Goal: Task Accomplishment & Management: Manage account settings

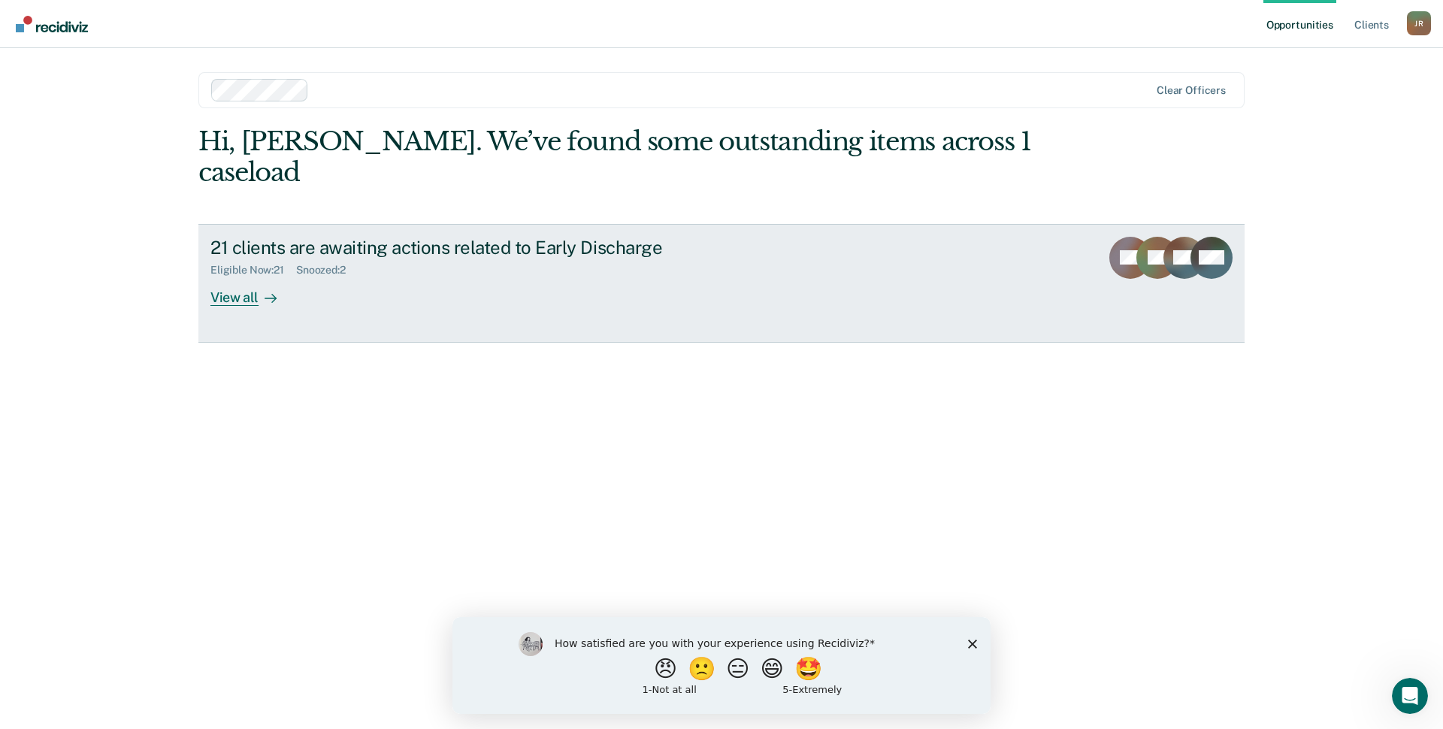
click at [249, 277] on div "View all" at bounding box center [252, 291] width 84 height 29
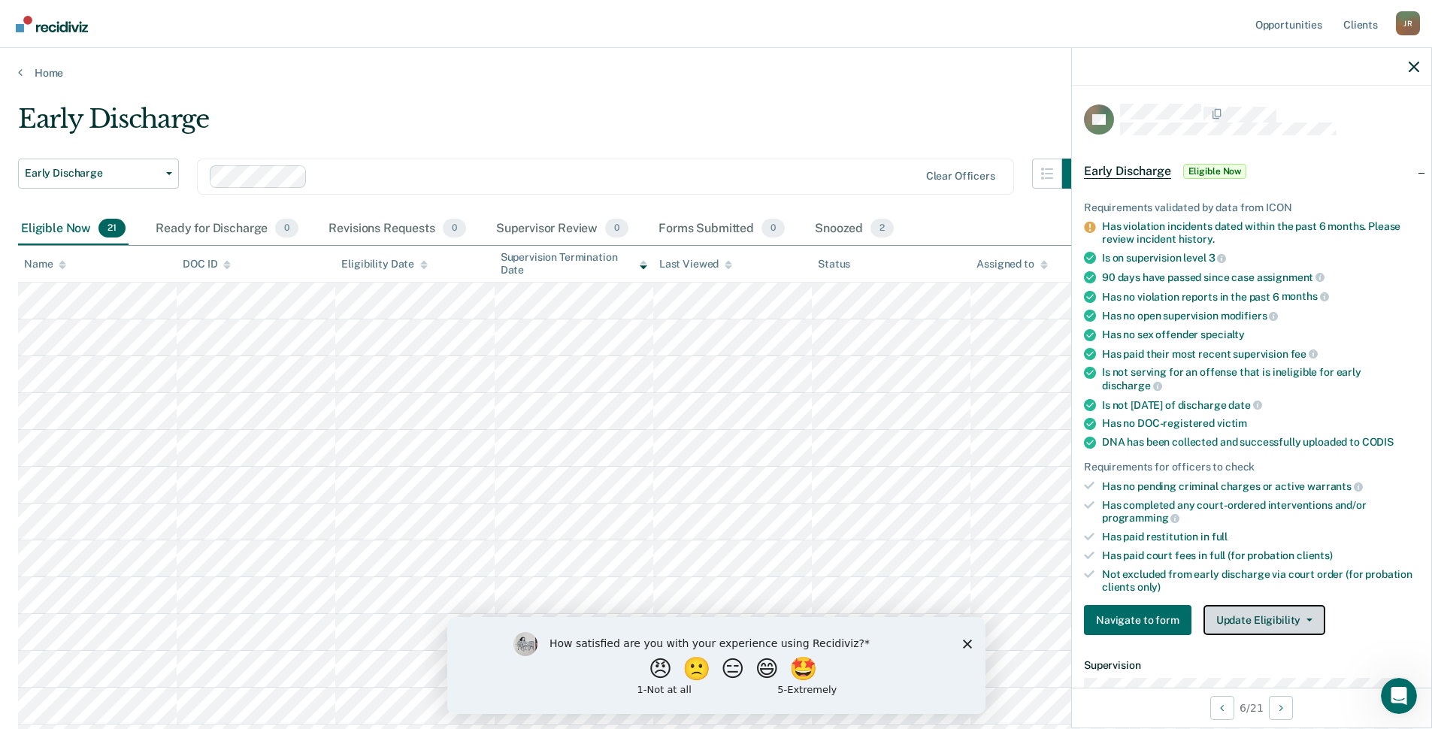
click at [1296, 626] on button "Update Eligibility" at bounding box center [1264, 620] width 122 height 30
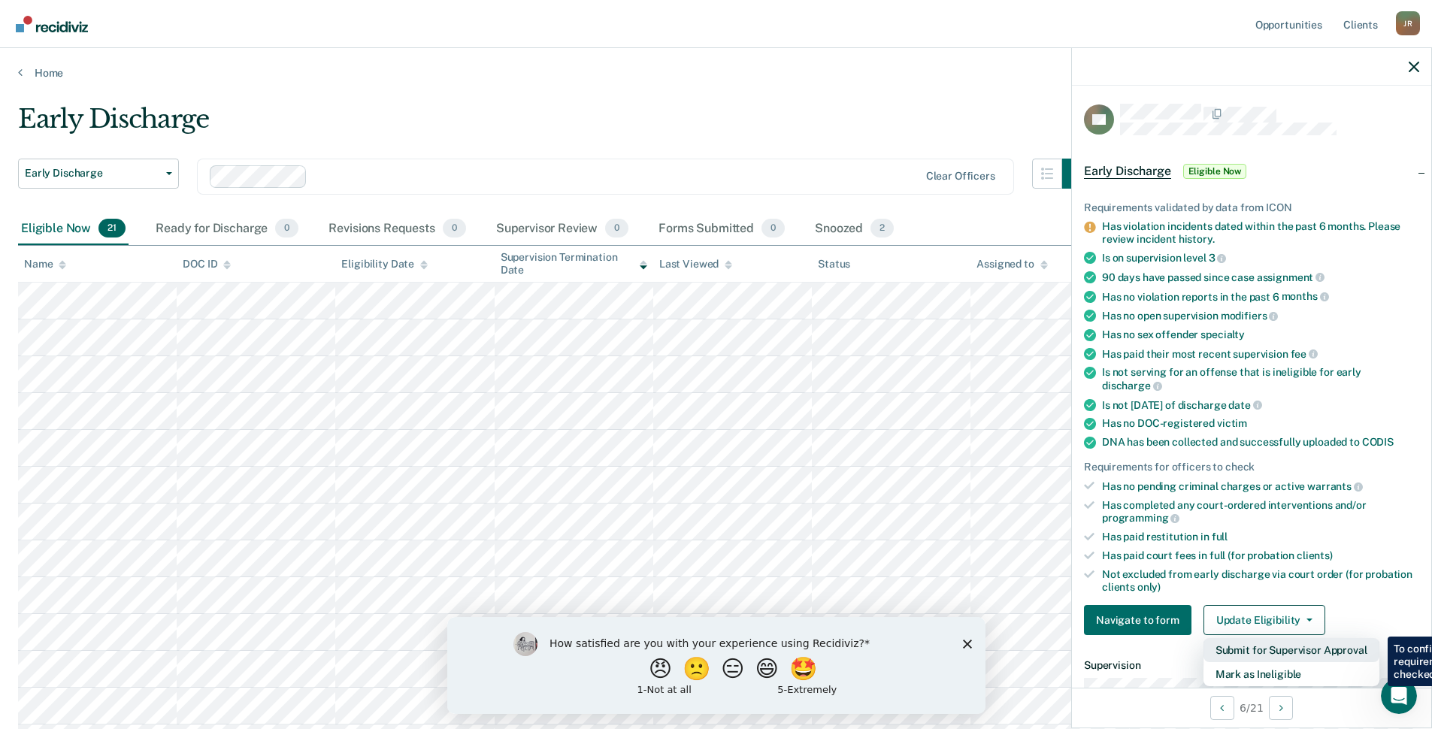
scroll to position [376, 0]
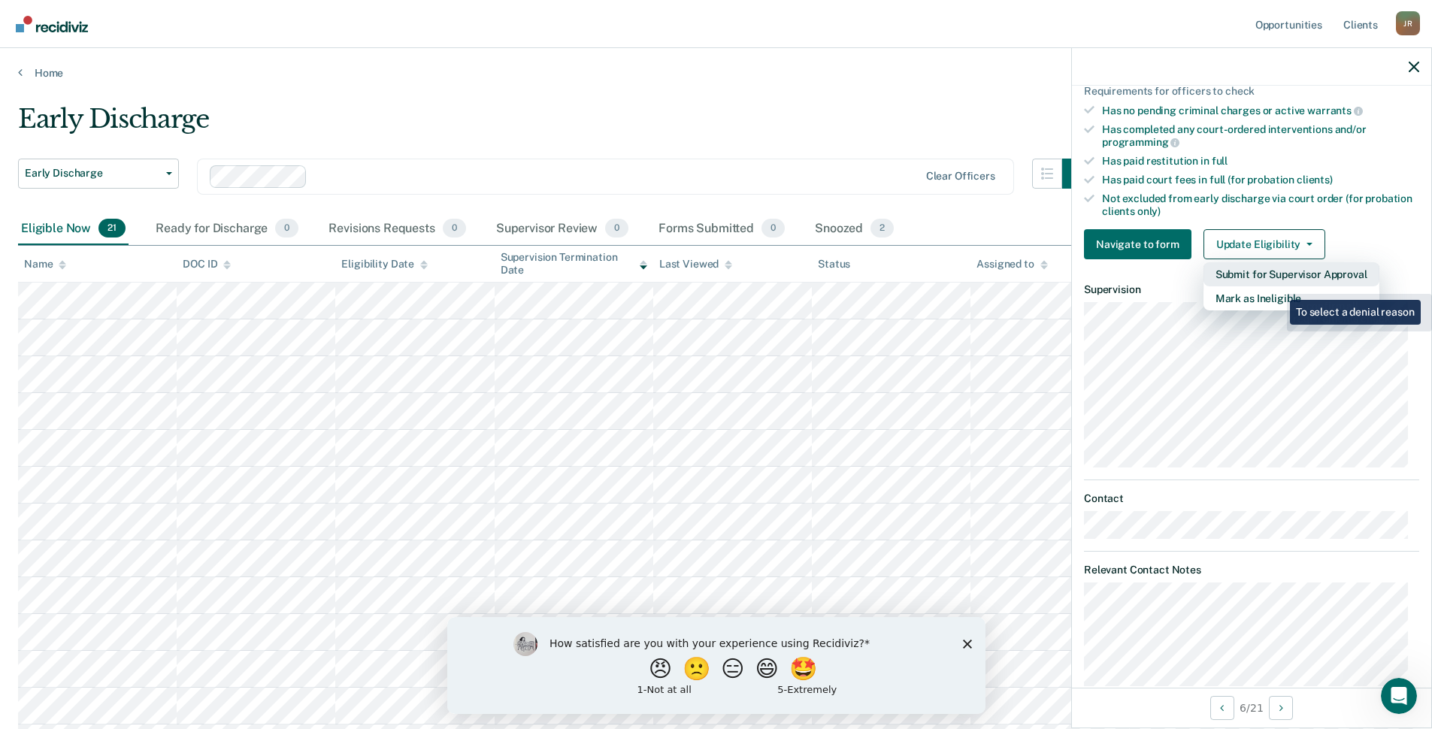
click at [1275, 283] on button "Submit for Supervisor Approval" at bounding box center [1291, 274] width 176 height 24
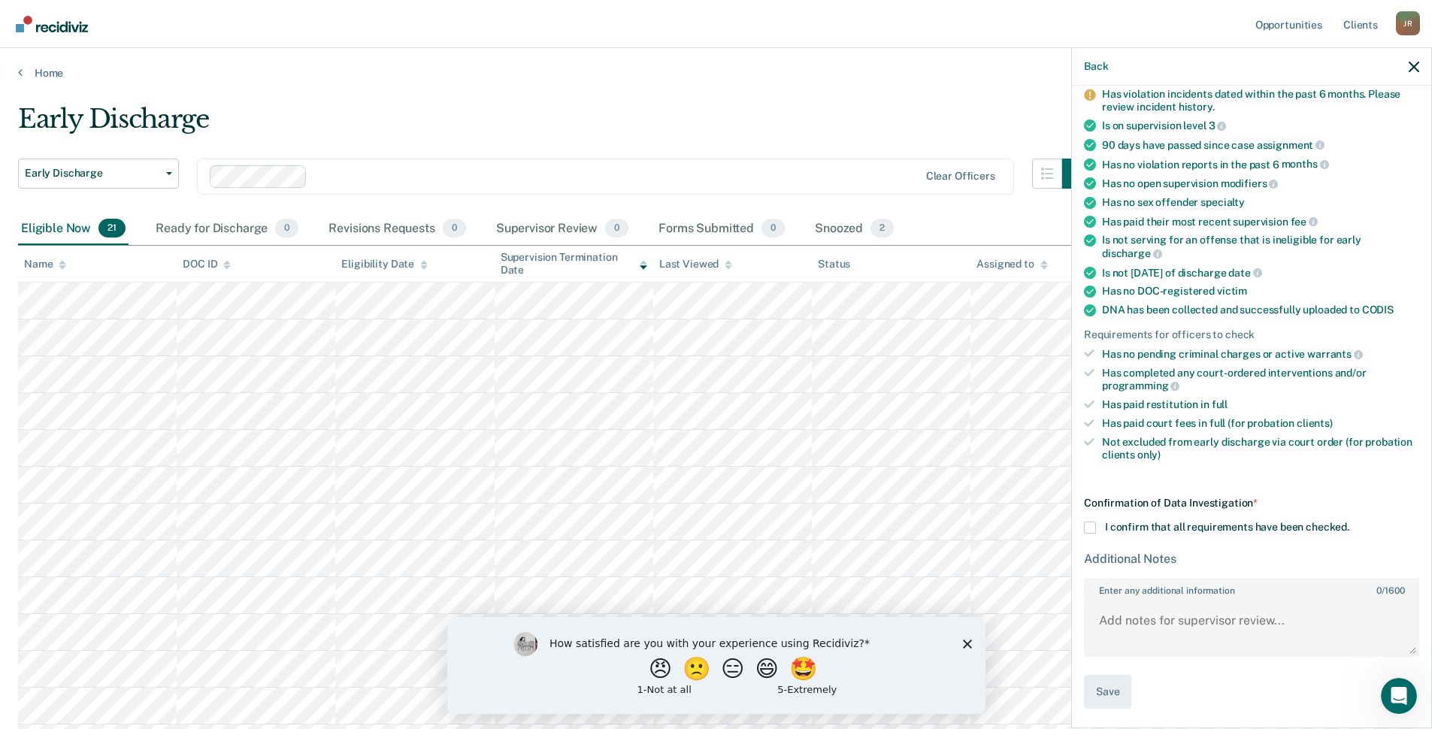
scroll to position [435, 0]
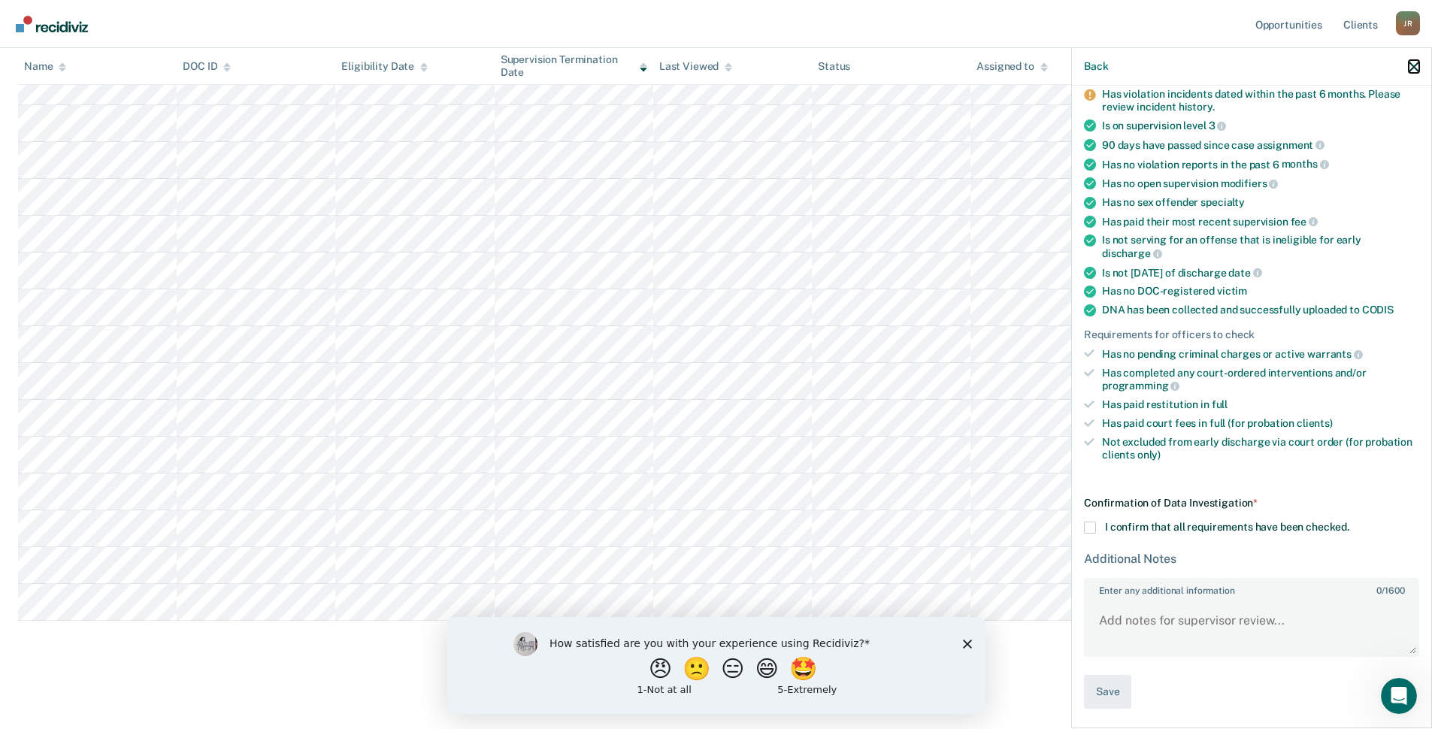
click at [1412, 61] on button "button" at bounding box center [1413, 66] width 11 height 13
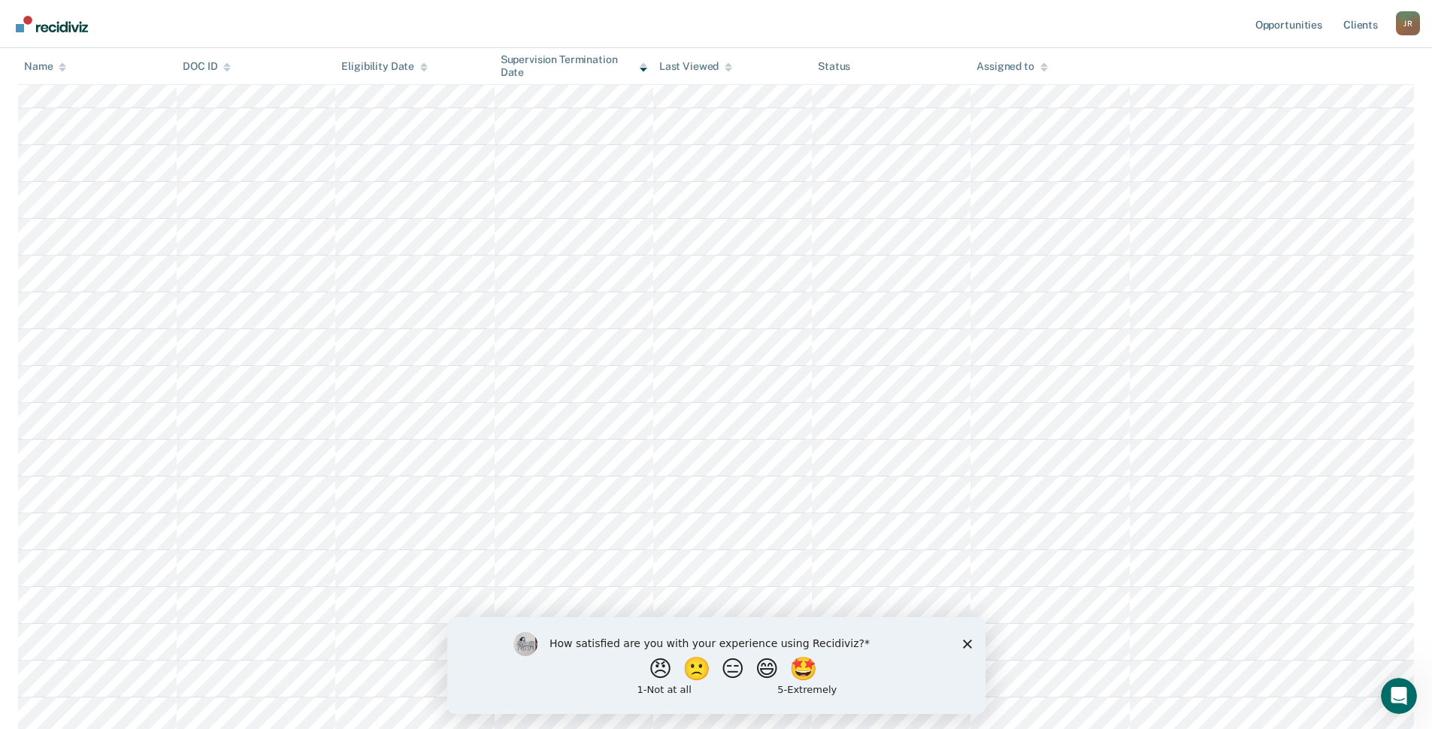
scroll to position [210, 0]
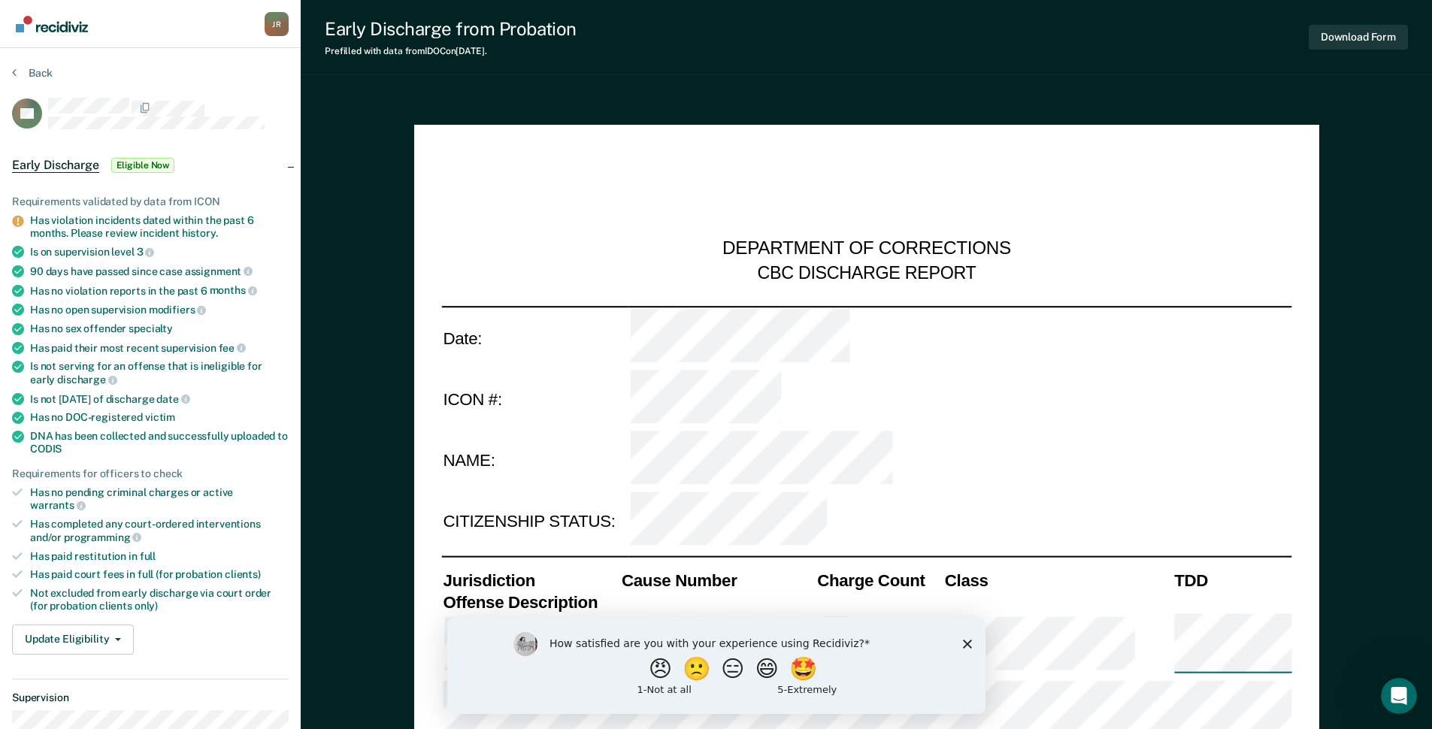
type textarea "x"
click at [14, 65] on section "Back AS Early Discharge Eligible Now Requirements validated by data from ICON H…" at bounding box center [150, 598] width 301 height 1101
click at [11, 68] on section "Back AS Early Discharge Eligible Now Requirements validated by data from ICON H…" at bounding box center [150, 598] width 301 height 1101
click at [13, 68] on icon at bounding box center [14, 72] width 5 height 12
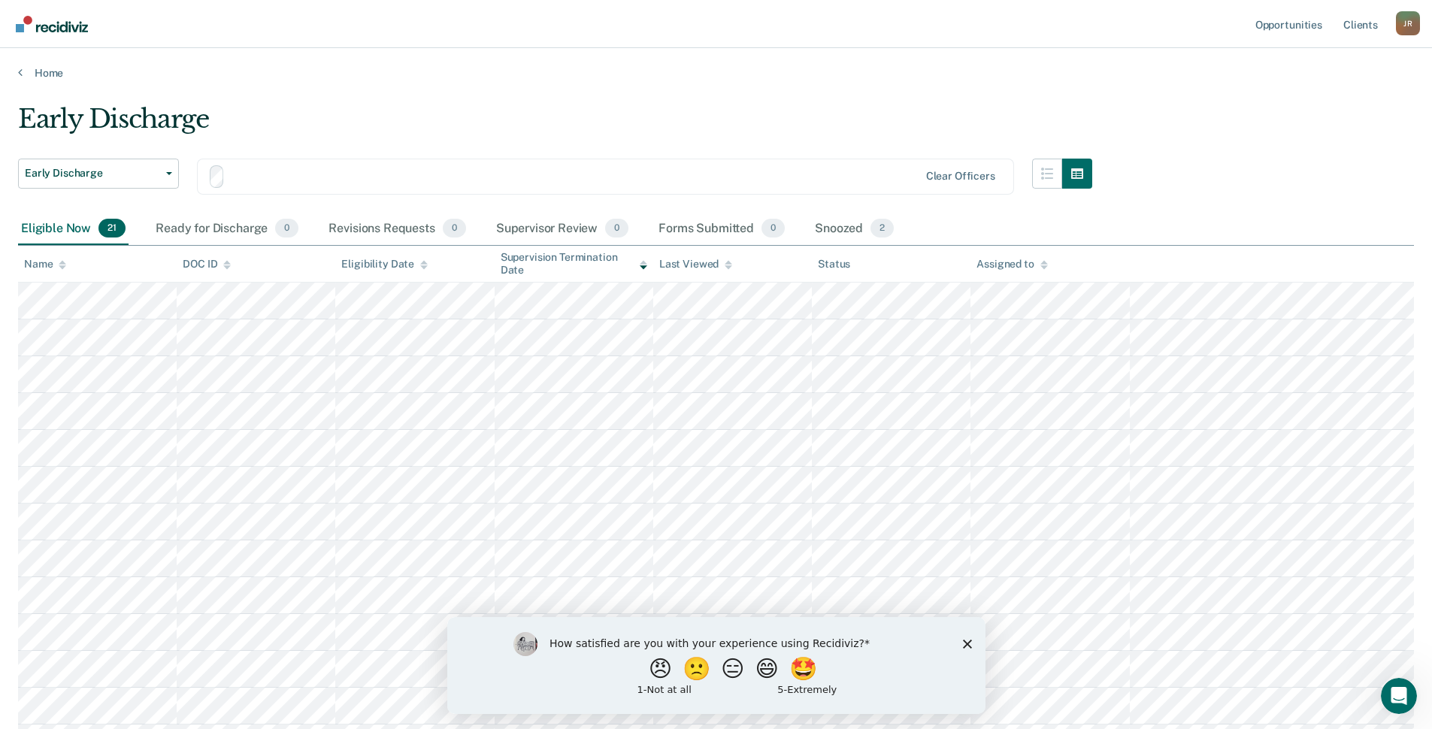
scroll to position [210, 0]
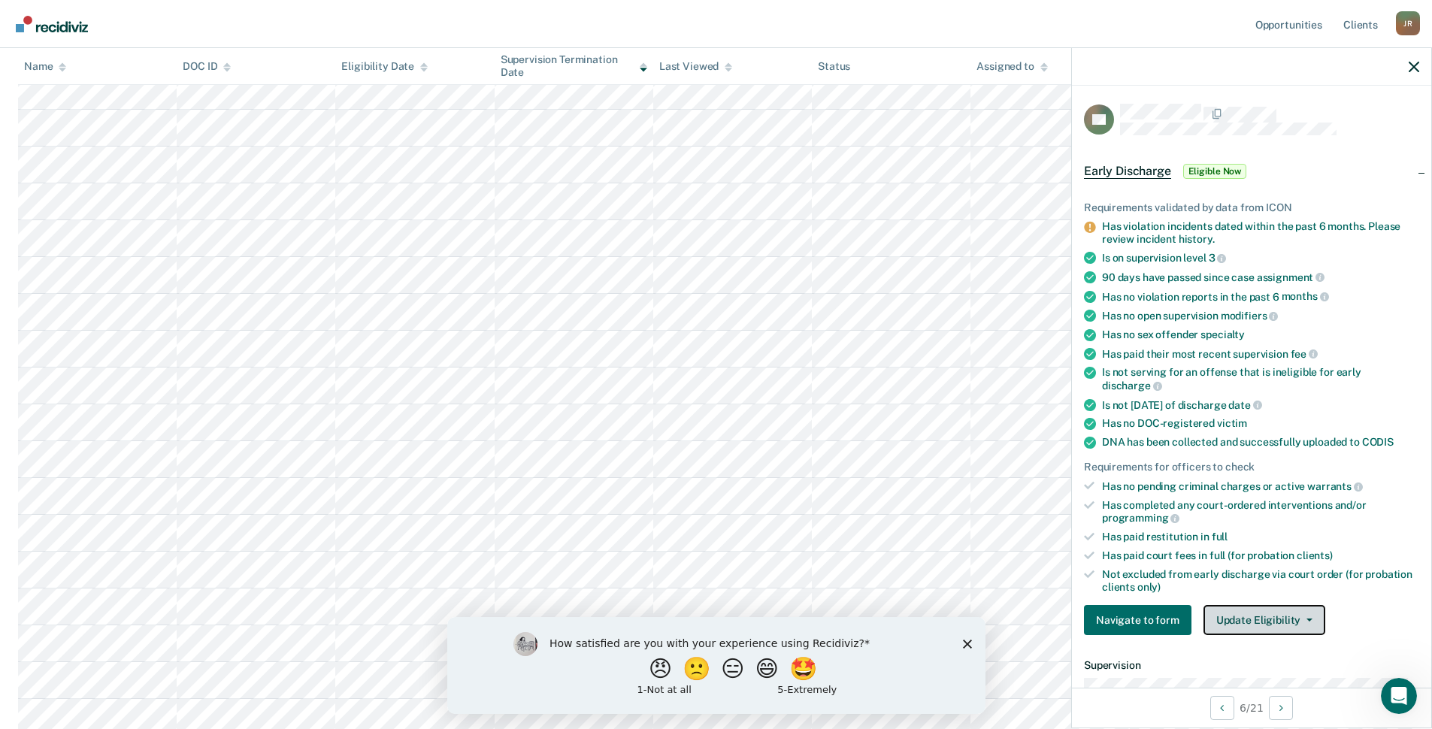
click at [1299, 629] on button "Update Eligibility" at bounding box center [1264, 620] width 122 height 30
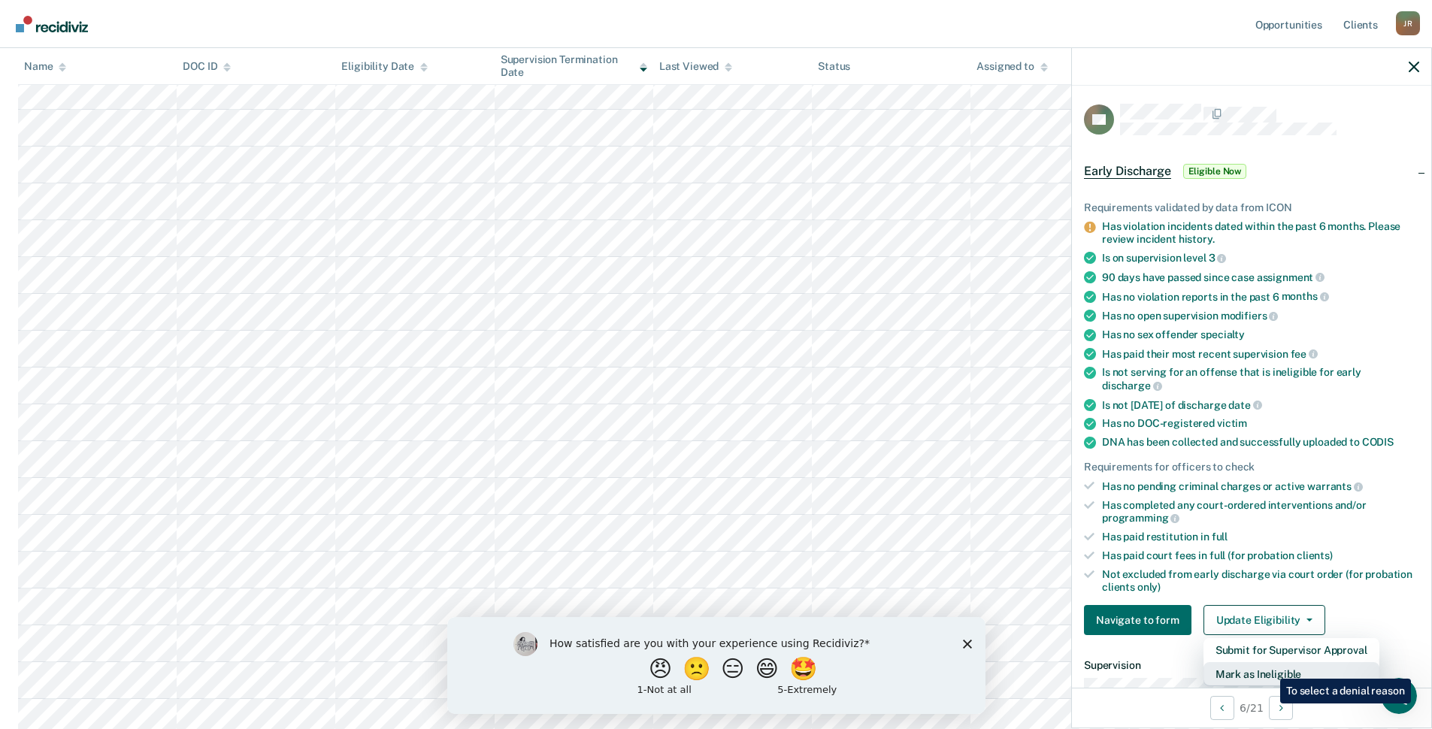
click at [1269, 667] on button "Mark as Ineligible" at bounding box center [1291, 674] width 176 height 24
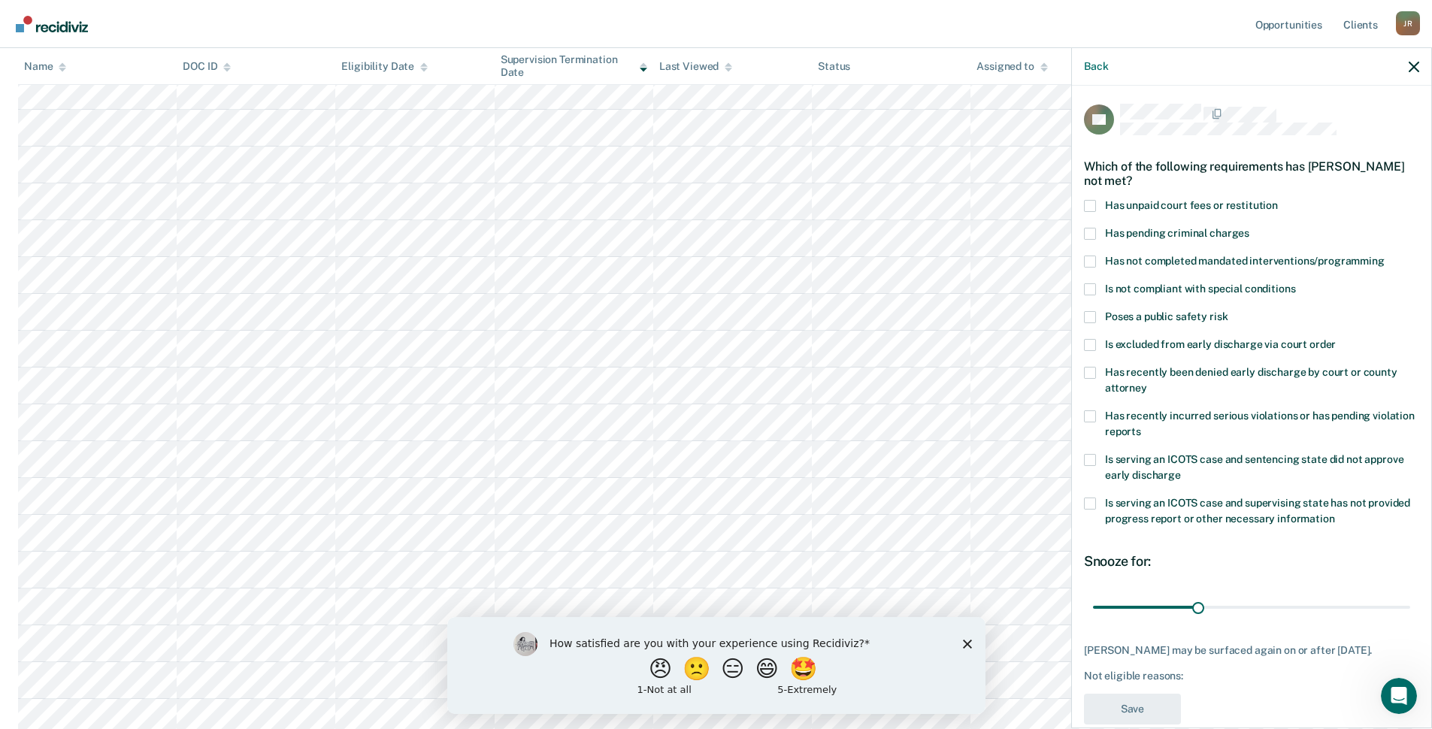
click at [1095, 292] on span at bounding box center [1090, 289] width 12 height 12
click at [1295, 283] on input "Is not compliant with special conditions" at bounding box center [1295, 283] width 0 height 0
click at [1155, 703] on button "Save" at bounding box center [1132, 709] width 97 height 31
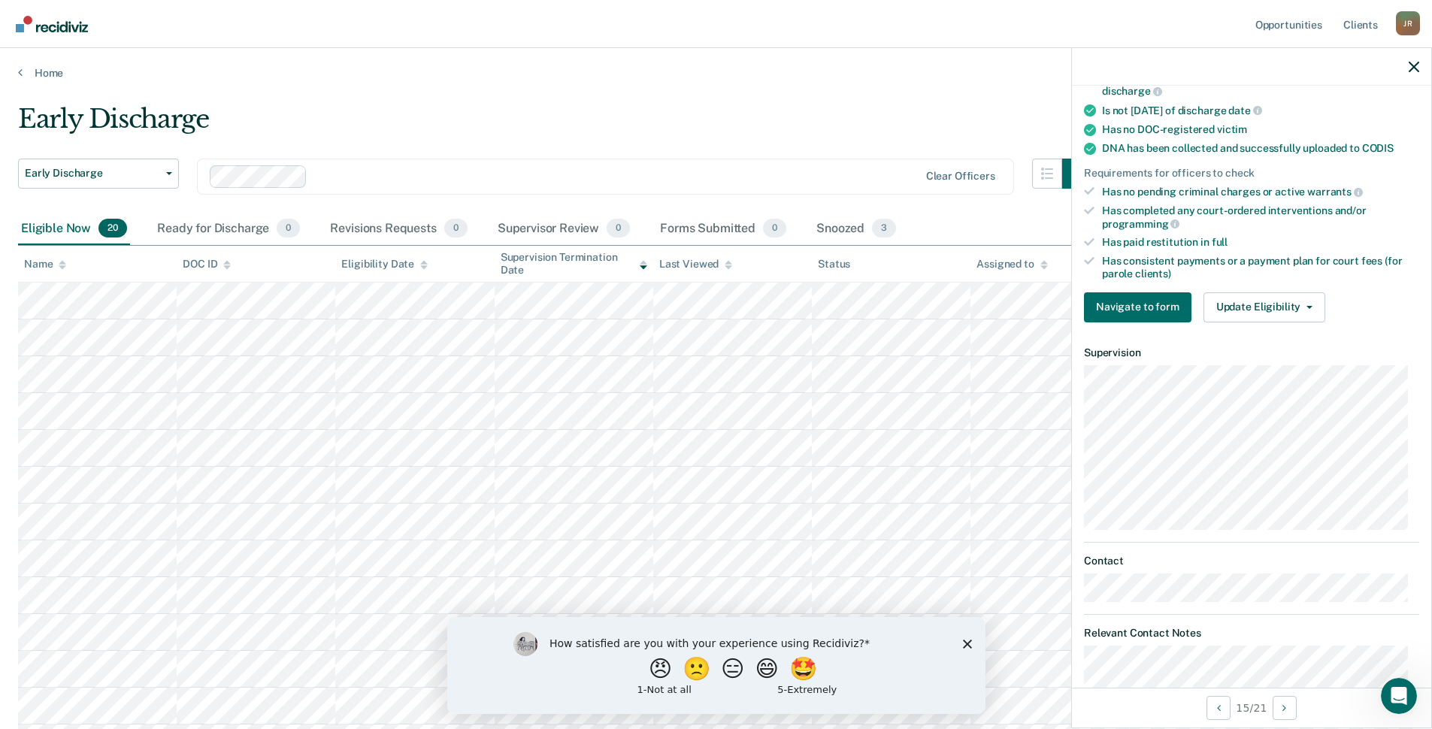
scroll to position [458, 0]
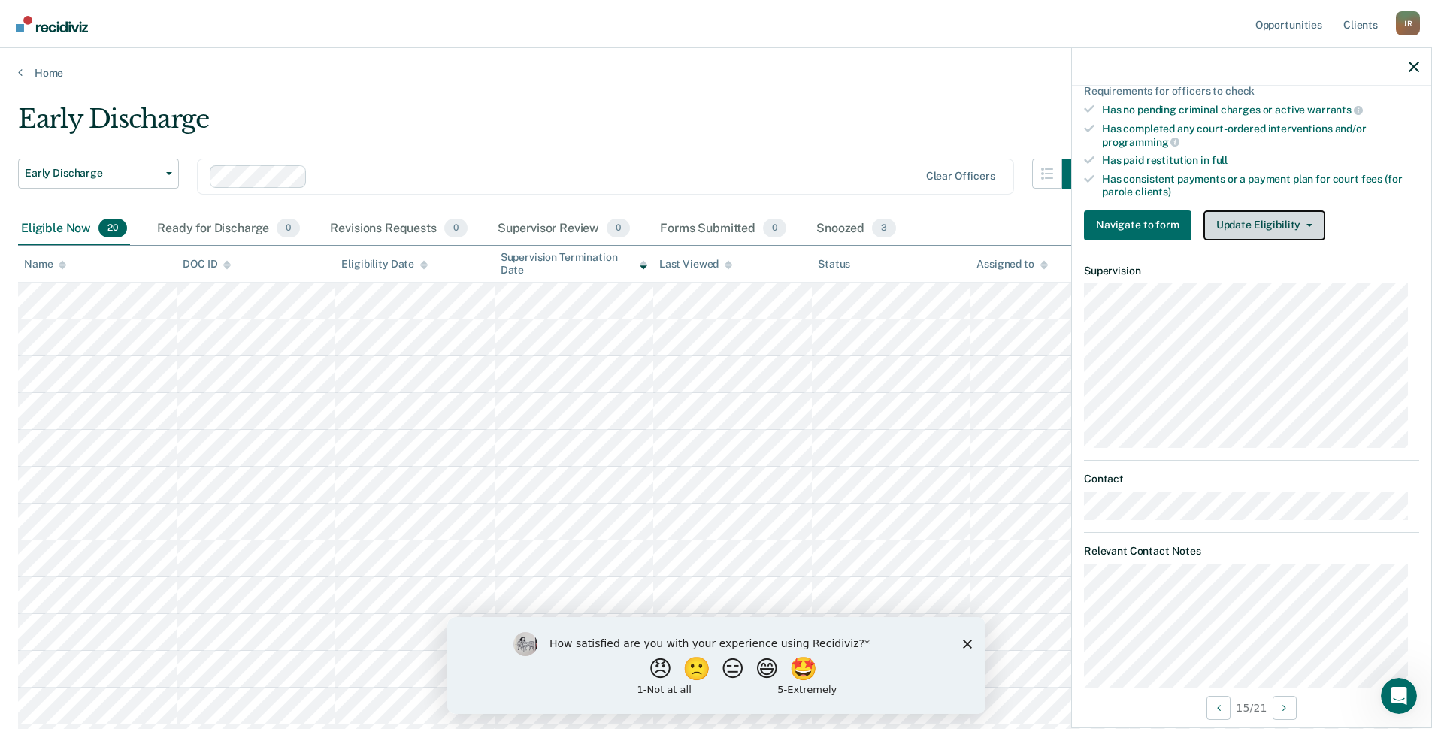
click at [1284, 225] on button "Update Eligibility" at bounding box center [1264, 225] width 122 height 30
click at [1309, 223] on button "Update Eligibility" at bounding box center [1264, 225] width 122 height 30
click at [1256, 275] on dt "Supervision" at bounding box center [1251, 271] width 335 height 13
click at [1288, 232] on button "Update Eligibility" at bounding box center [1264, 225] width 122 height 30
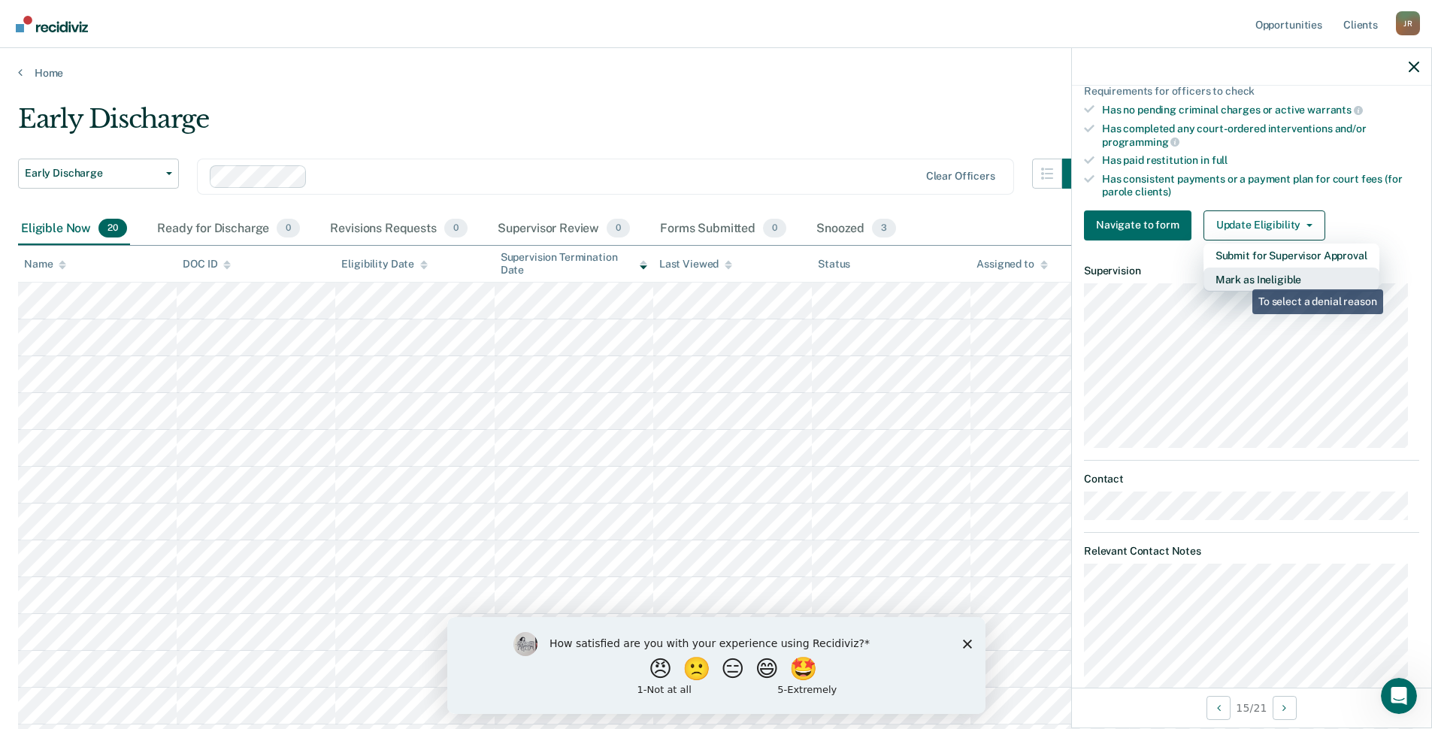
click at [1241, 278] on button "Mark as Ineligible" at bounding box center [1291, 280] width 176 height 24
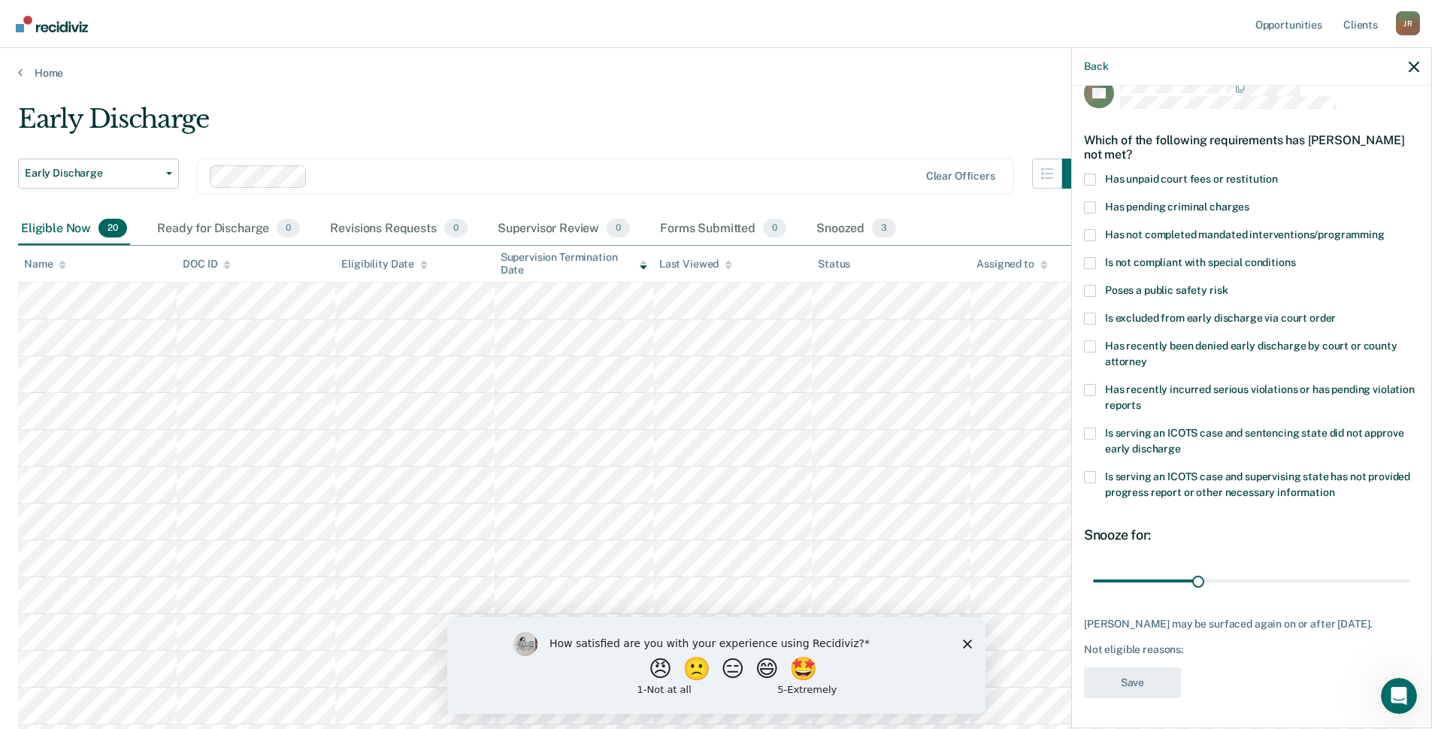
scroll to position [38, 0]
click at [1096, 385] on label "Has recently incurred serious violations or has pending violation reports" at bounding box center [1251, 400] width 335 height 32
click at [1141, 400] on input "Has recently incurred serious violations or has pending violation reports" at bounding box center [1141, 400] width 0 height 0
click at [1153, 689] on button "Save" at bounding box center [1132, 682] width 97 height 31
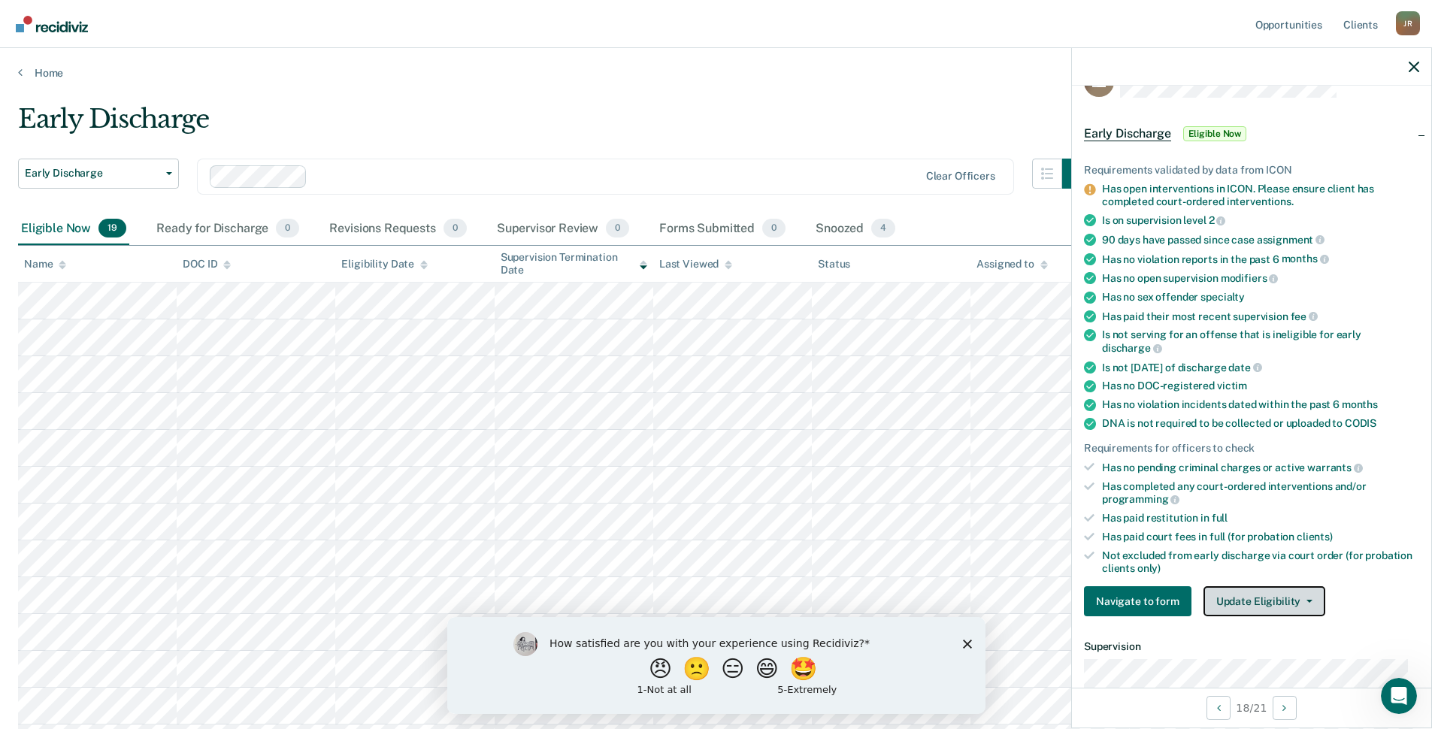
click at [1278, 607] on button "Update Eligibility" at bounding box center [1264, 601] width 122 height 30
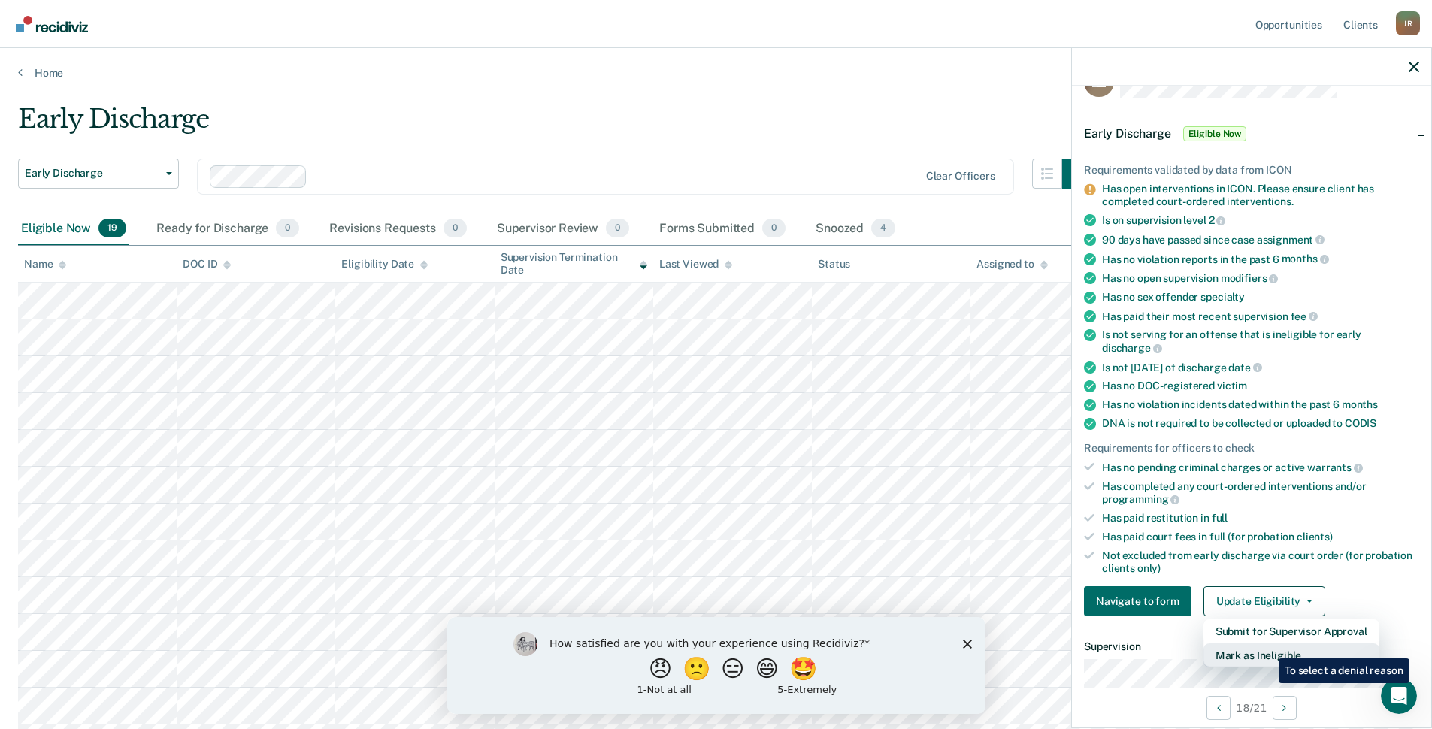
click at [1267, 651] on button "Mark as Ineligible" at bounding box center [1291, 655] width 176 height 24
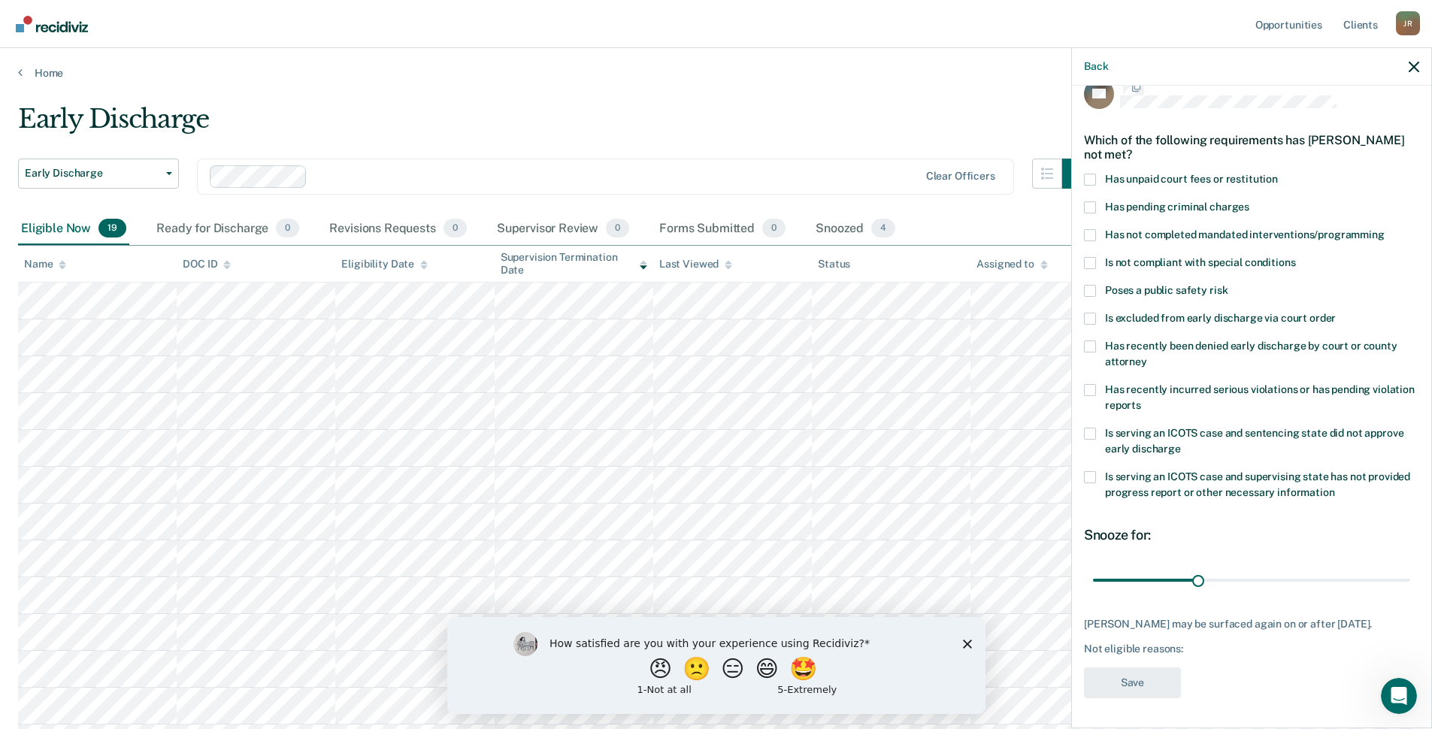
scroll to position [25, 0]
click at [1087, 265] on span at bounding box center [1090, 265] width 12 height 12
click at [1295, 259] on input "Is not compliant with special conditions" at bounding box center [1295, 259] width 0 height 0
click at [1159, 670] on button "Save" at bounding box center [1132, 684] width 97 height 31
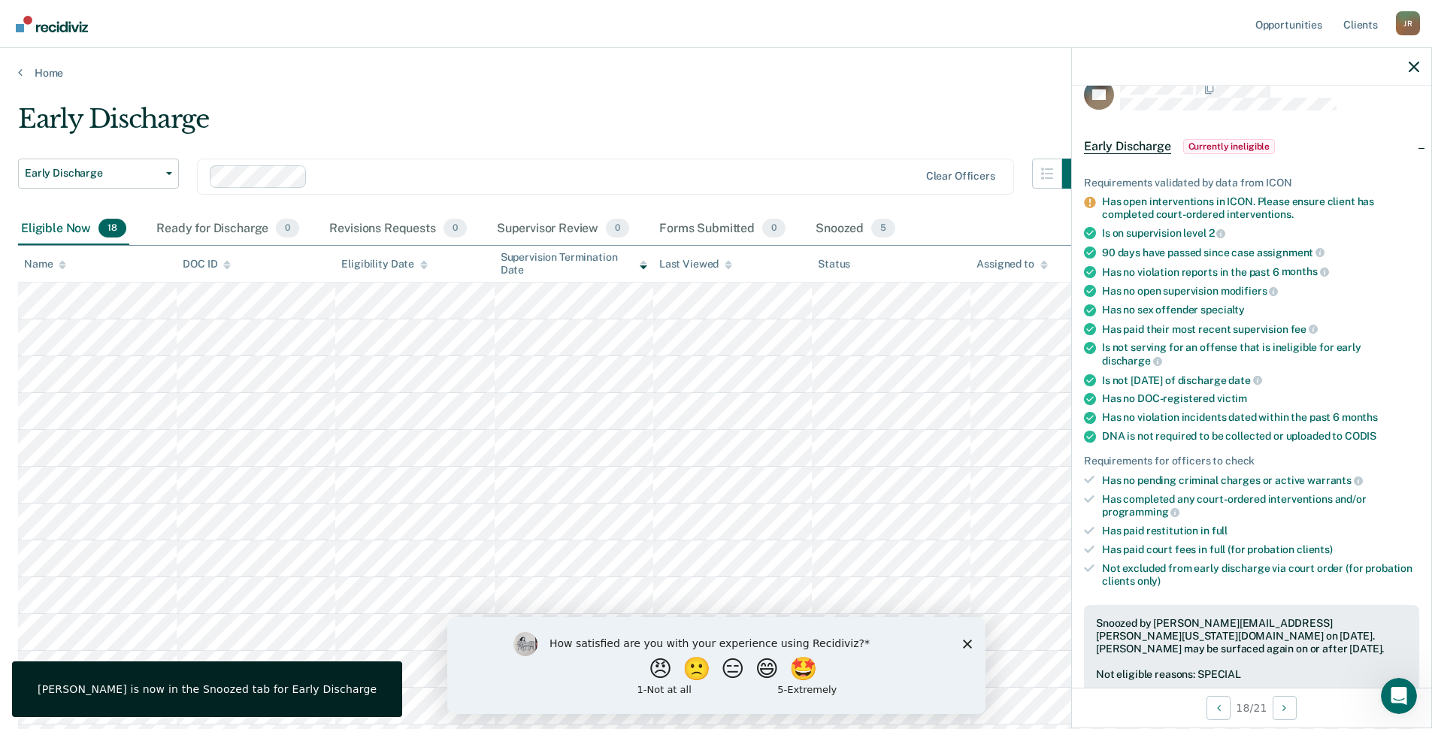
click at [1408, 74] on div at bounding box center [1251, 67] width 359 height 38
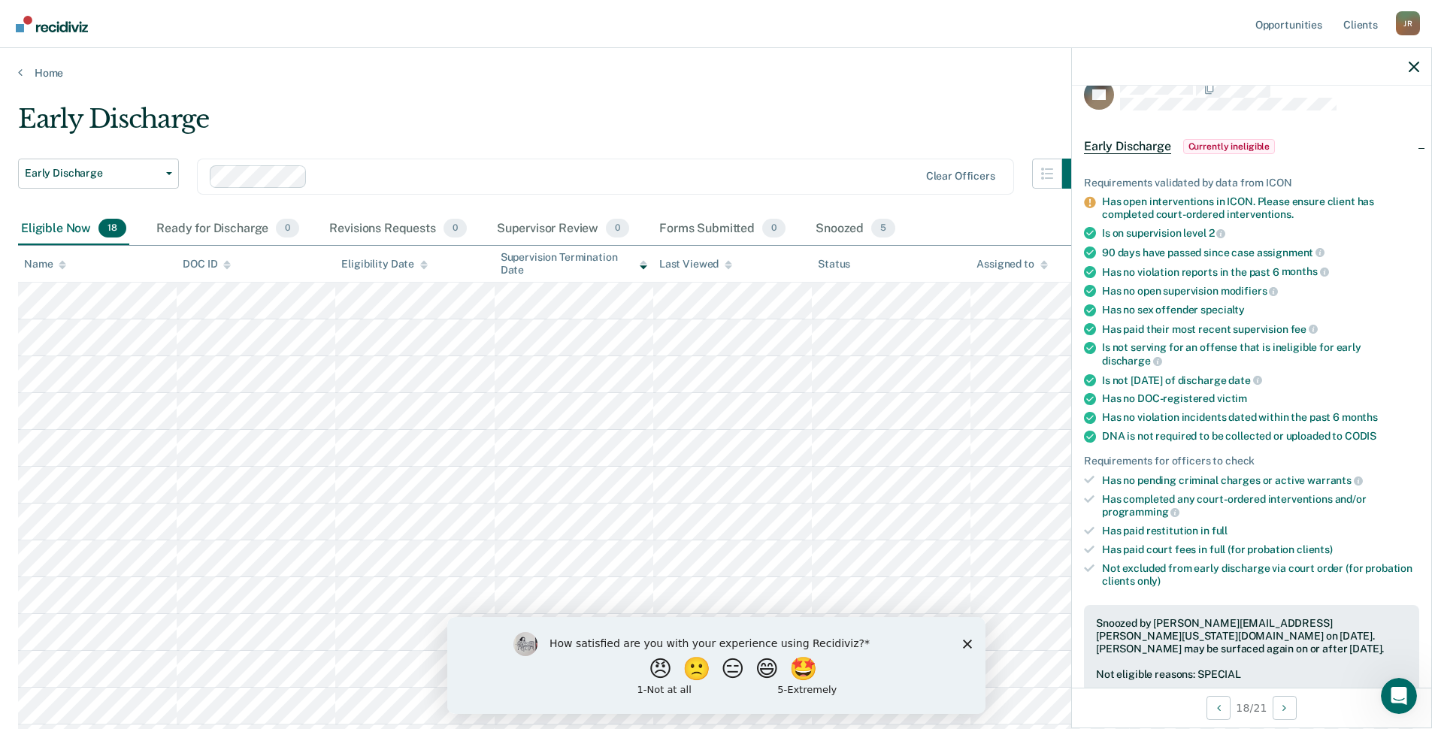
click at [965, 645] on polygon "Close survey" at bounding box center [966, 643] width 9 height 9
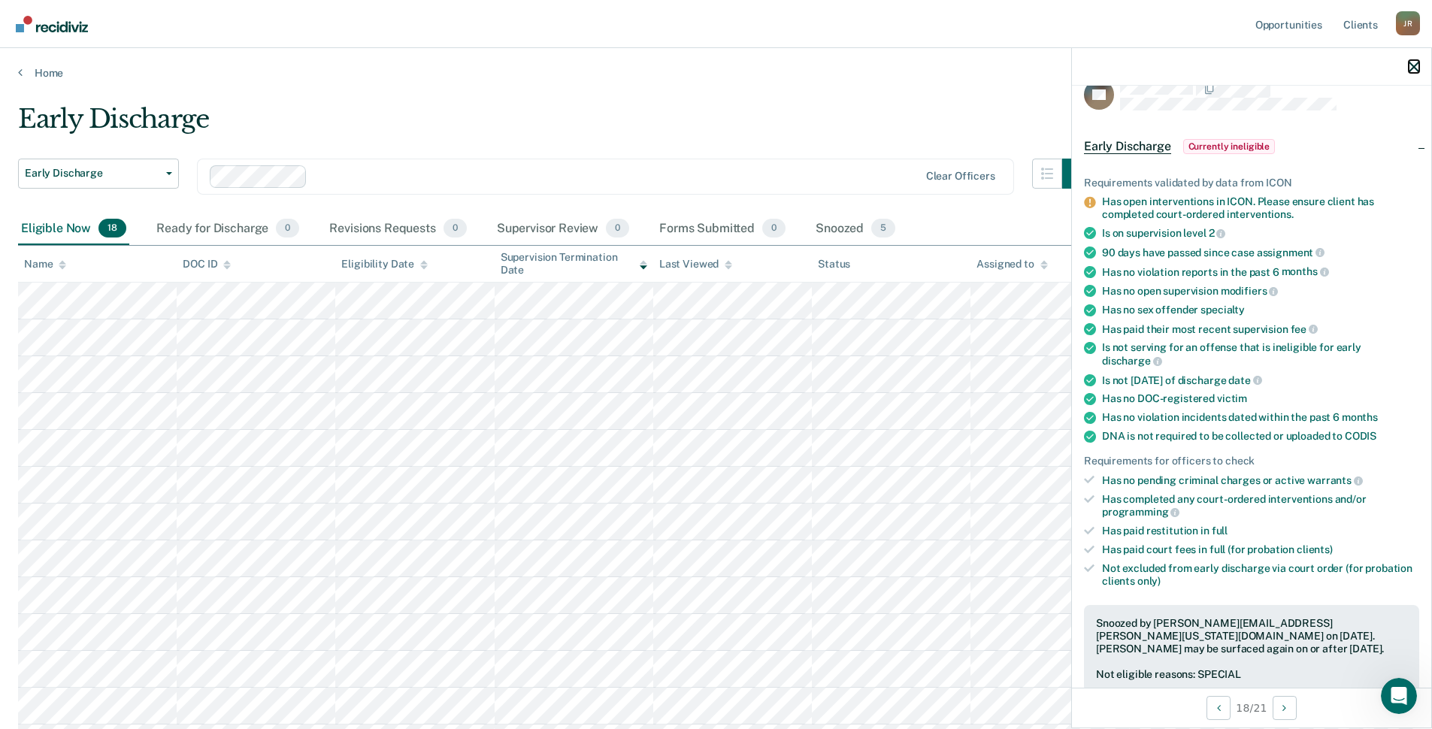
click at [1412, 67] on icon "button" at bounding box center [1413, 67] width 11 height 11
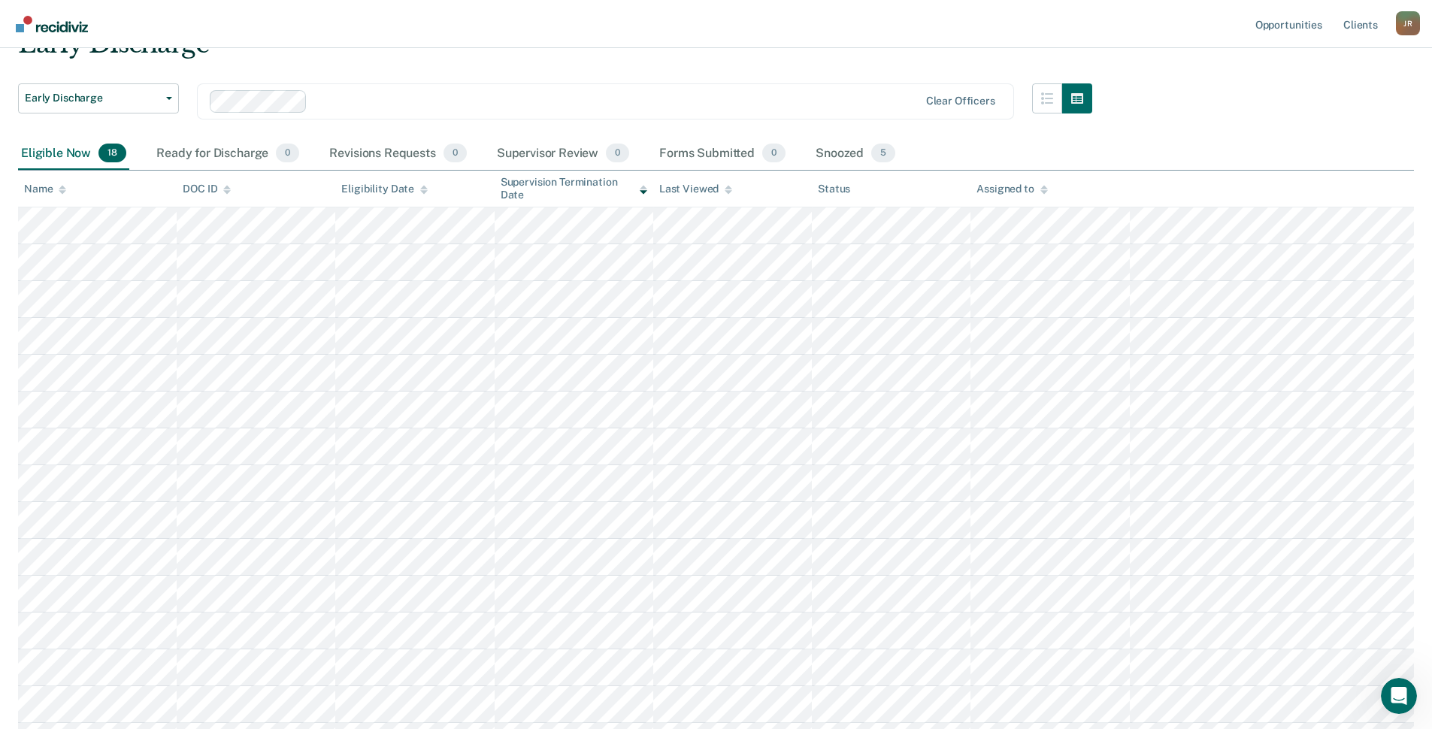
scroll to position [0, 0]
